Goal: Find specific page/section: Find specific page/section

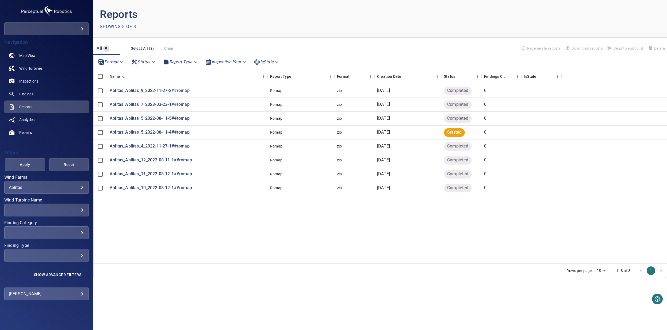
click at [193, 216] on div "Ablitas_Ablitas_9_2022-11-27-2##romap [GEOGRAPHIC_DATA] zip [DATE] Completed 0 …" at bounding box center [380, 174] width 573 height 180
click at [63, 11] on img at bounding box center [46, 11] width 53 height 14
